Goal: Navigation & Orientation: Find specific page/section

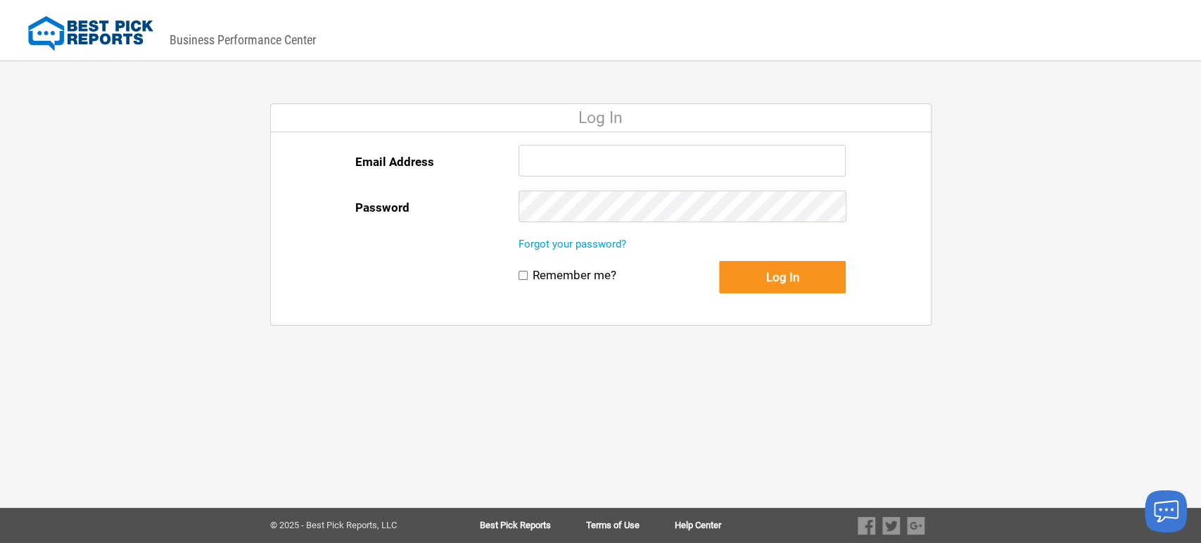
type input "[EMAIL_ADDRESS][DOMAIN_NAME]"
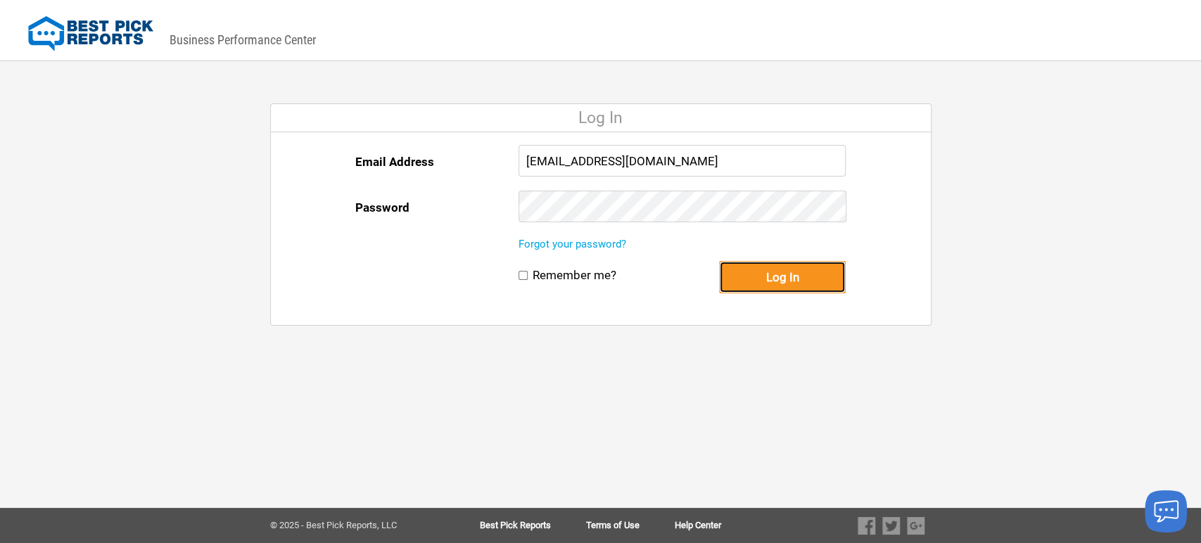
click at [773, 272] on button "Log In" at bounding box center [782, 277] width 127 height 32
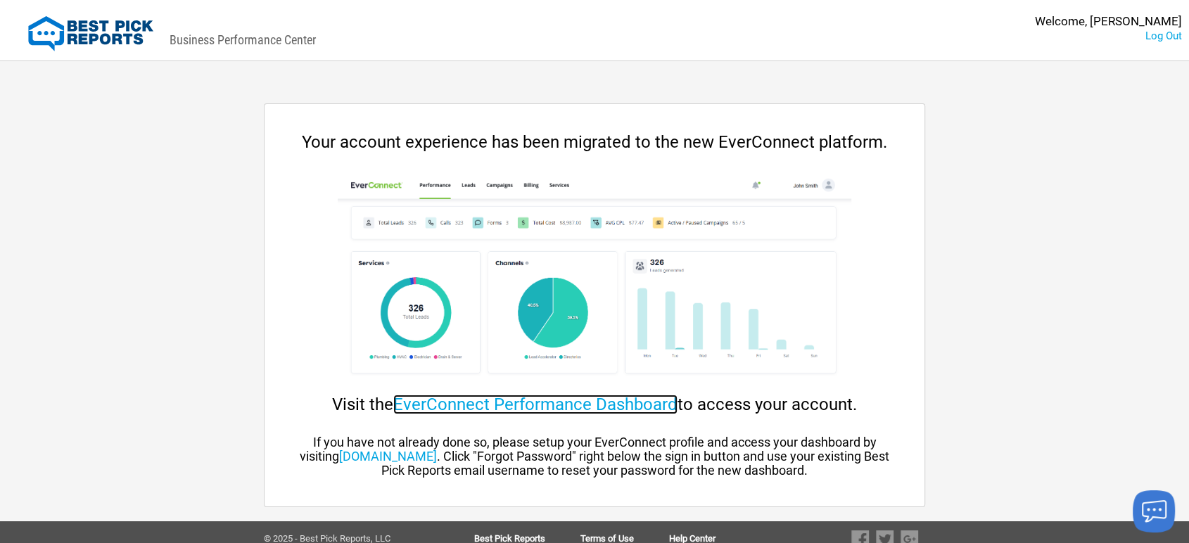
click at [505, 407] on link "EverConnect Performance Dashboard" at bounding box center [535, 405] width 284 height 20
